Goal: Navigation & Orientation: Find specific page/section

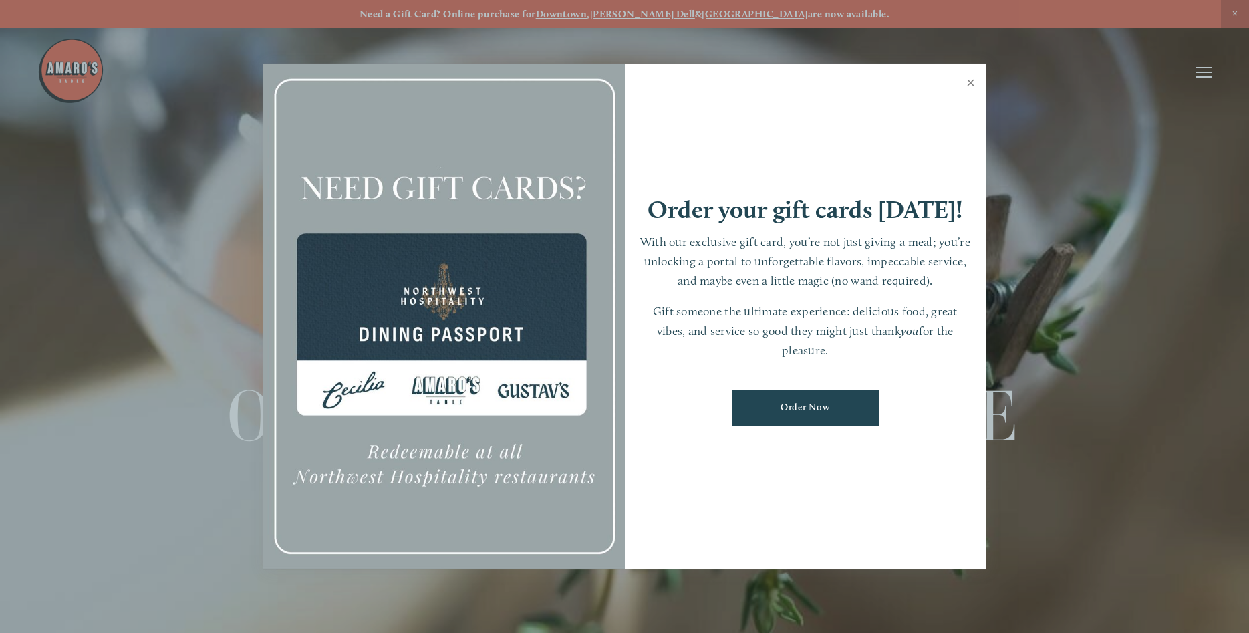
click at [976, 83] on link "Close" at bounding box center [971, 83] width 26 height 37
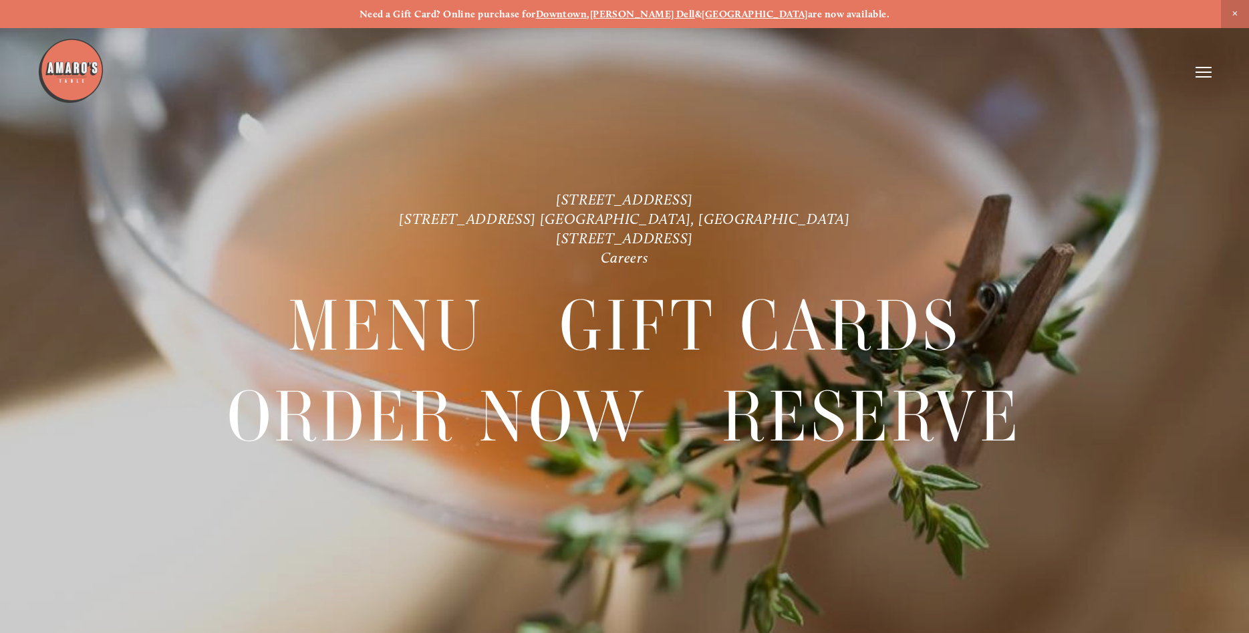
click at [1198, 72] on line at bounding box center [1204, 72] width 16 height 0
click at [934, 70] on span "Menu" at bounding box center [929, 71] width 27 height 13
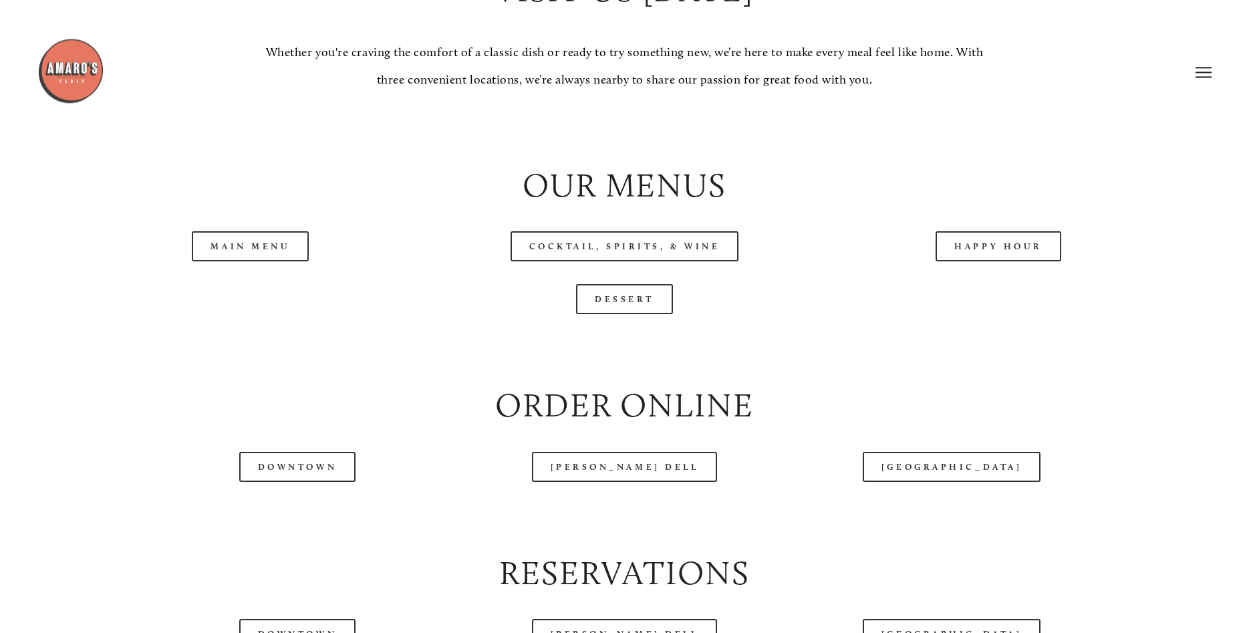
scroll to position [1431, 0]
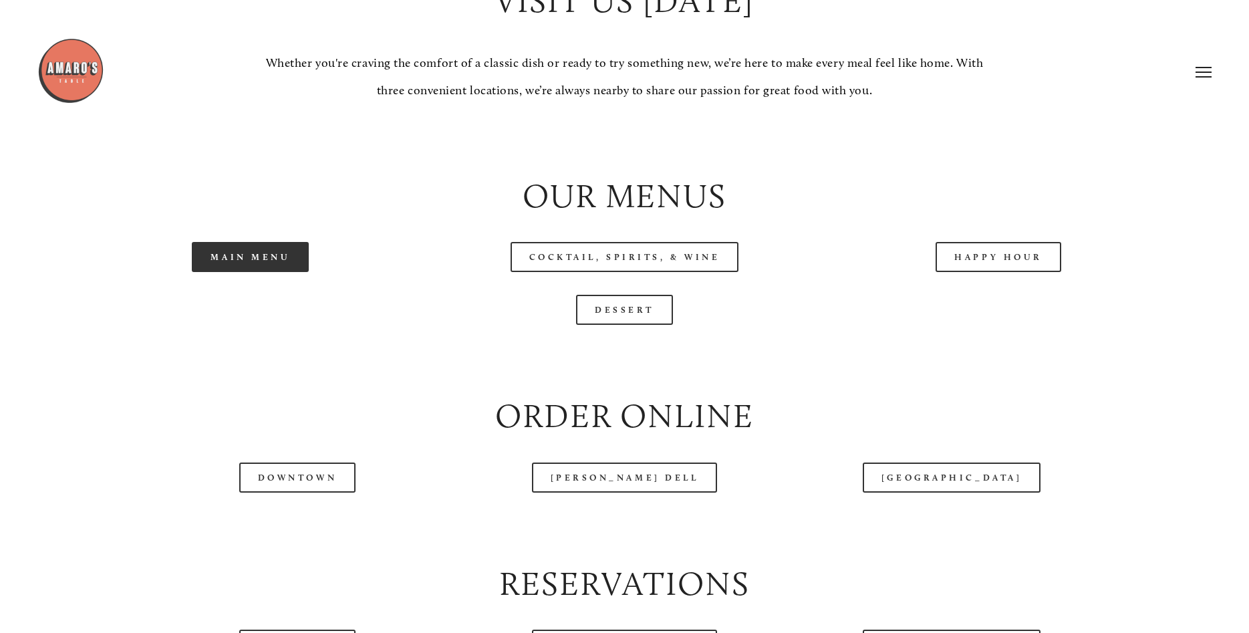
click at [251, 248] on link "Main Menu" at bounding box center [250, 257] width 117 height 30
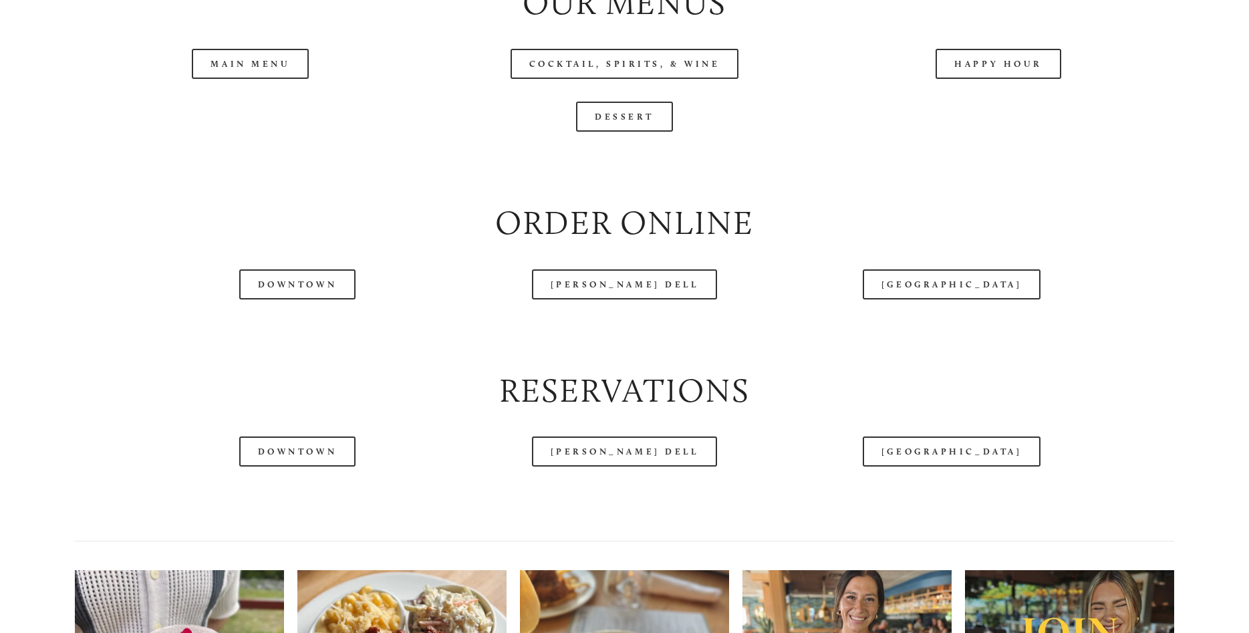
scroll to position [1636, 0]
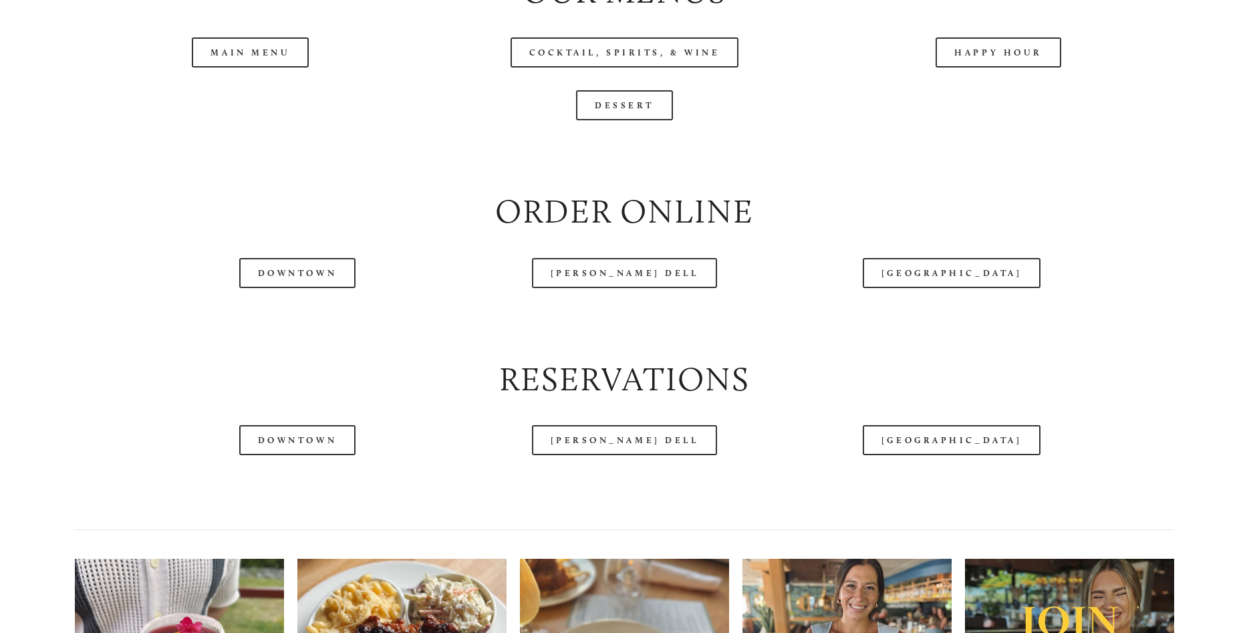
click at [993, 47] on div at bounding box center [585, 38] width 1097 height 69
click at [958, 49] on div at bounding box center [585, 38] width 1097 height 69
click at [1033, 53] on div at bounding box center [585, 38] width 1097 height 69
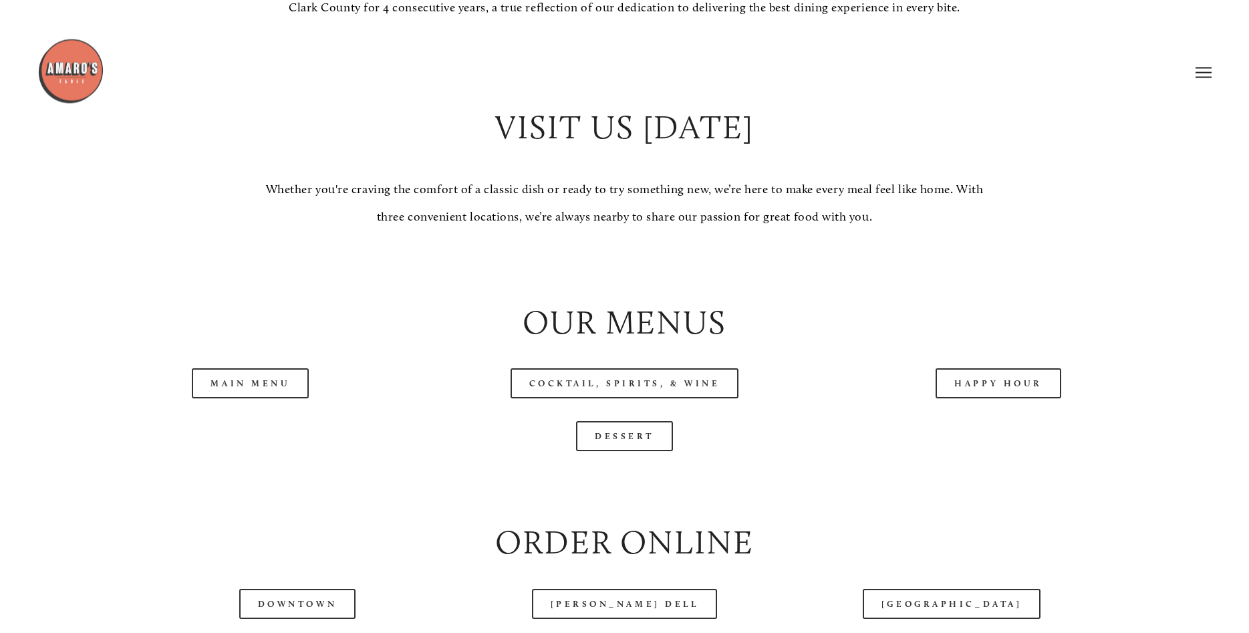
scroll to position [1295, 0]
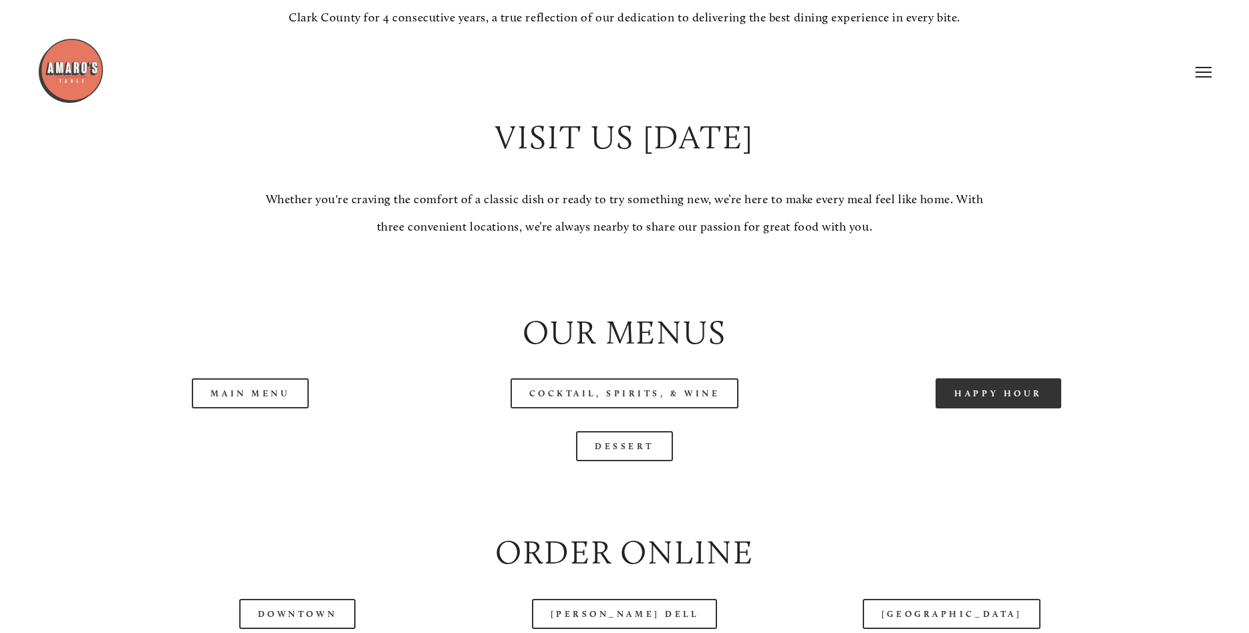
click at [980, 397] on link "Happy Hour" at bounding box center [999, 393] width 126 height 30
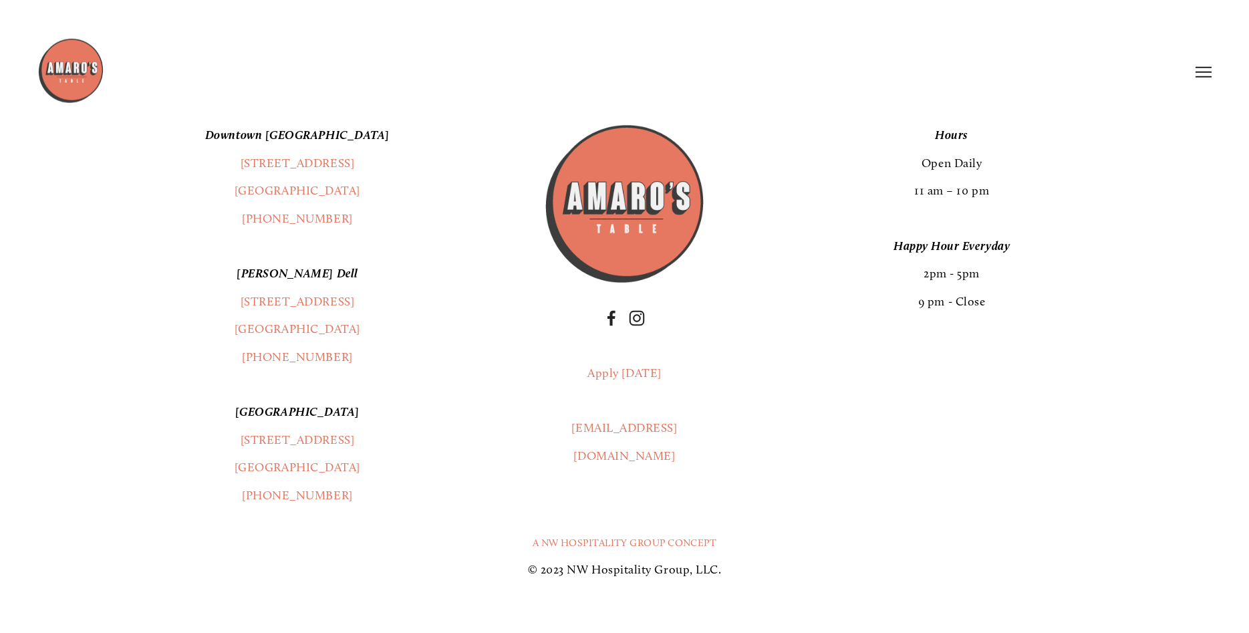
scroll to position [2658, 0]
